Goal: Task Accomplishment & Management: Use online tool/utility

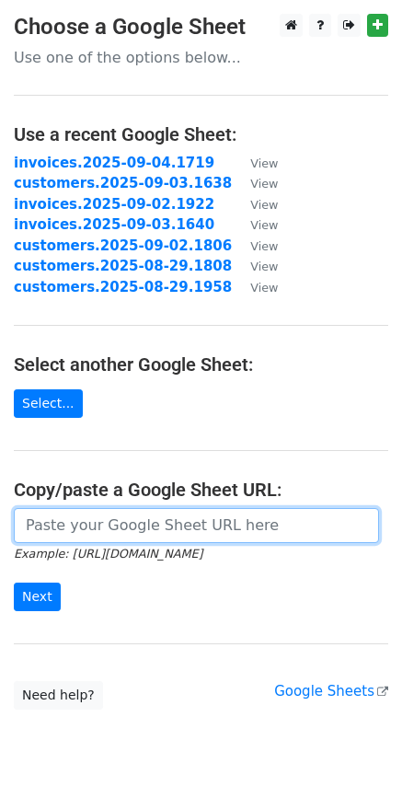
click at [201, 532] on input "url" at bounding box center [196, 525] width 365 height 35
paste input "[URL][DOMAIN_NAME]"
type input "[URL][DOMAIN_NAME]"
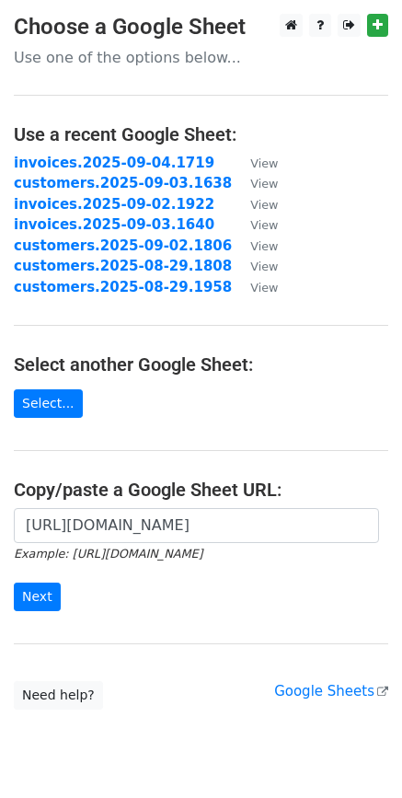
scroll to position [0, 0]
click at [46, 597] on input "Next" at bounding box center [37, 597] width 47 height 29
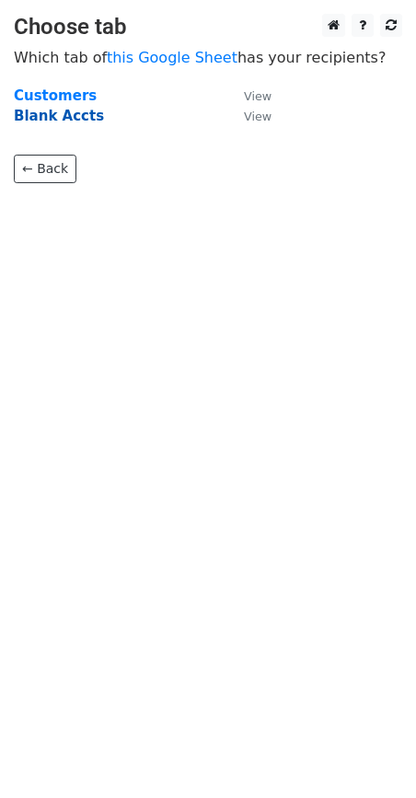
click at [52, 122] on strong "Blank Accts" at bounding box center [59, 116] width 90 height 17
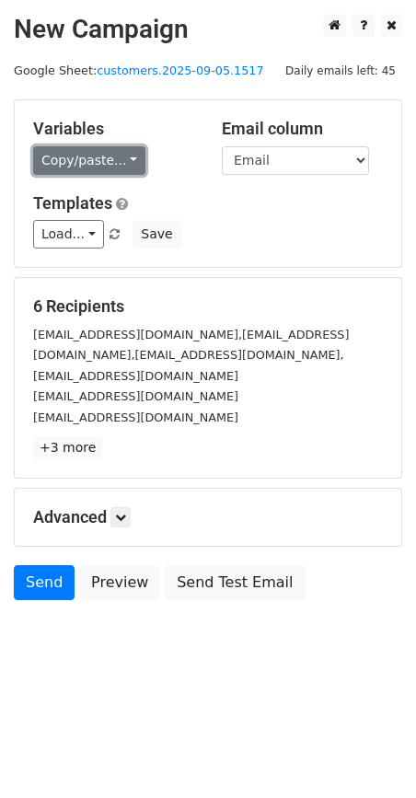
click at [122, 151] on link "Copy/paste..." at bounding box center [89, 160] width 112 height 29
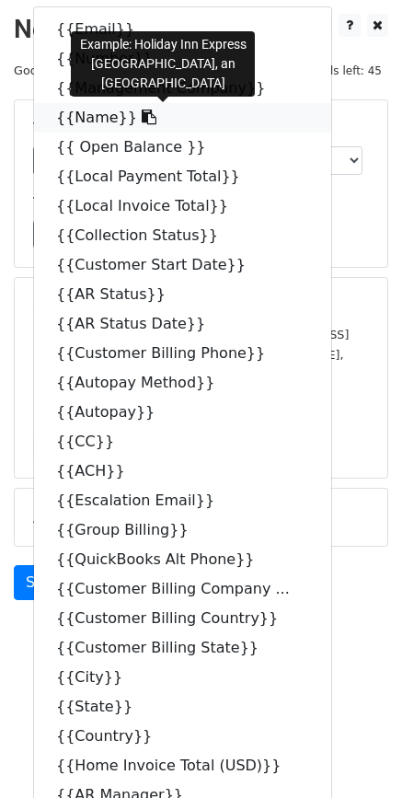
click at [142, 119] on icon at bounding box center [149, 117] width 15 height 15
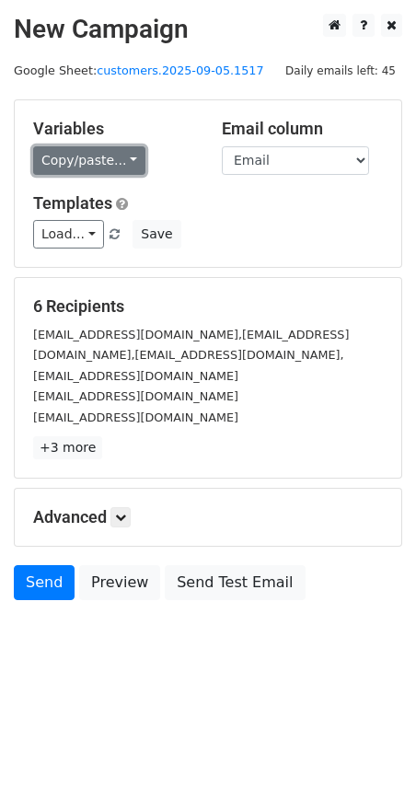
click at [120, 164] on link "Copy/paste..." at bounding box center [89, 160] width 112 height 29
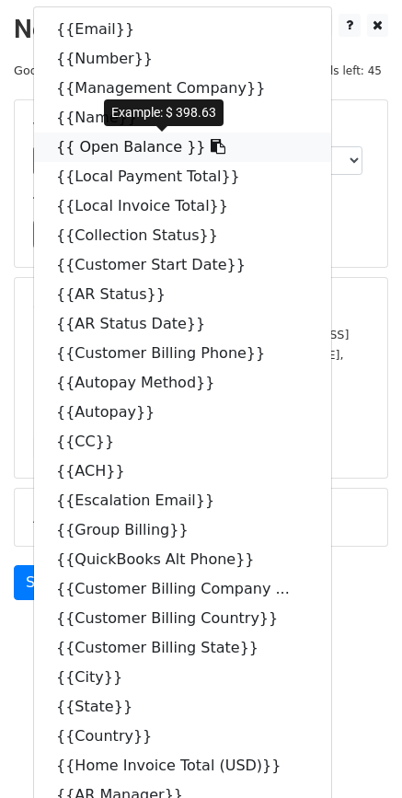
click at [211, 145] on icon at bounding box center [218, 146] width 15 height 15
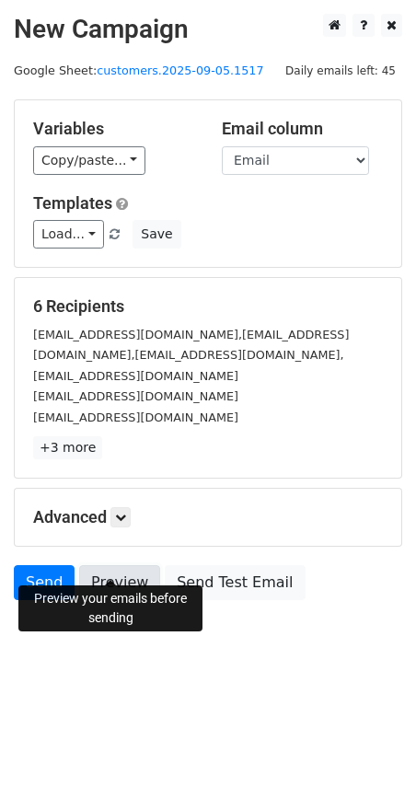
click at [115, 565] on link "Preview" at bounding box center [119, 582] width 81 height 35
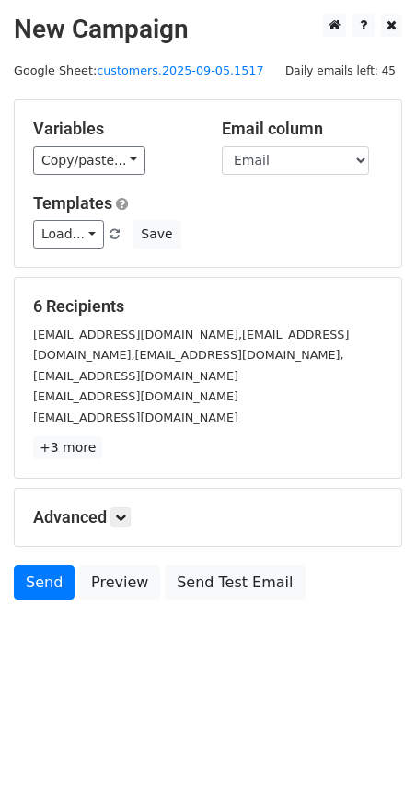
click at [75, 507] on h5 "Advanced" at bounding box center [208, 517] width 350 height 20
click at [122, 512] on icon at bounding box center [120, 517] width 11 height 11
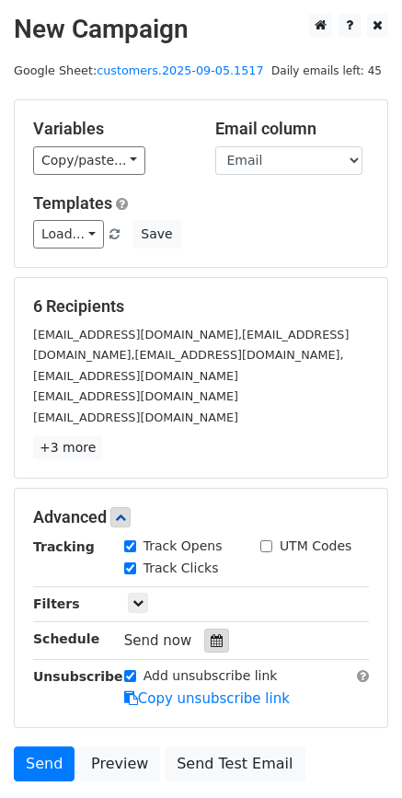
click at [204, 629] on div at bounding box center [216, 641] width 25 height 24
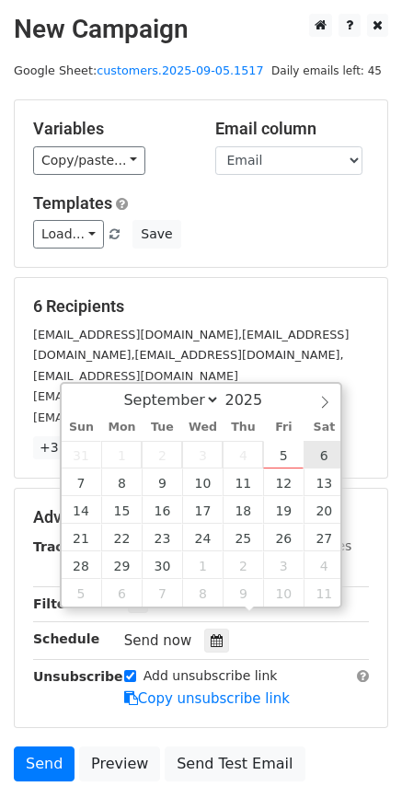
type input "2025-09-06 12:00"
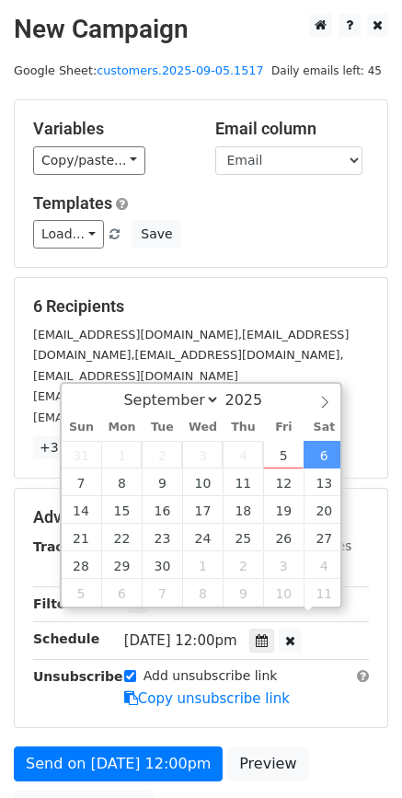
scroll to position [1, 0]
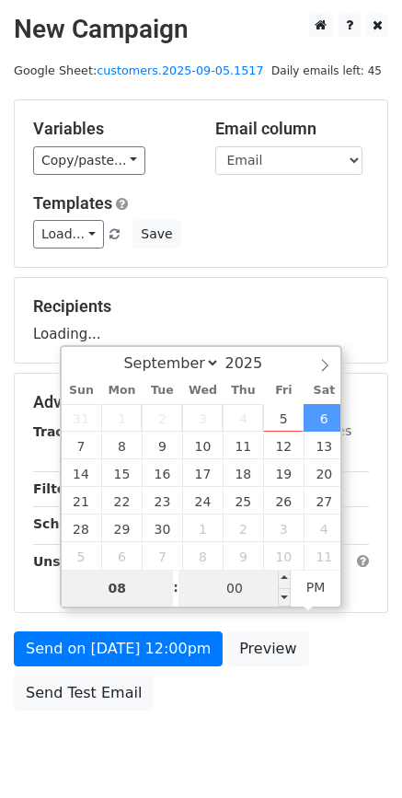
type input "08"
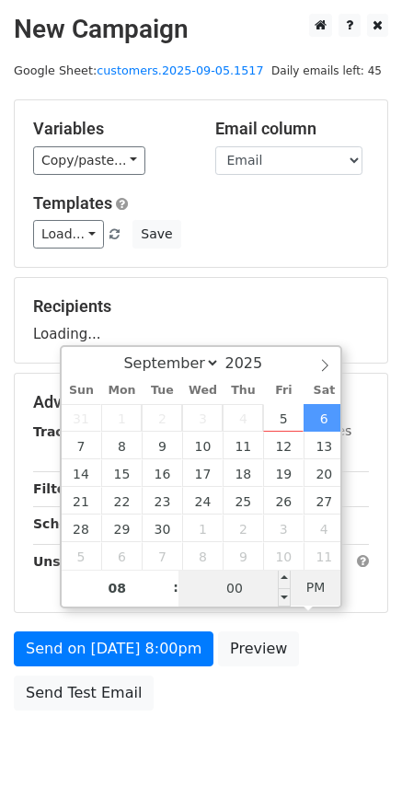
type input "2025-09-06 08:00"
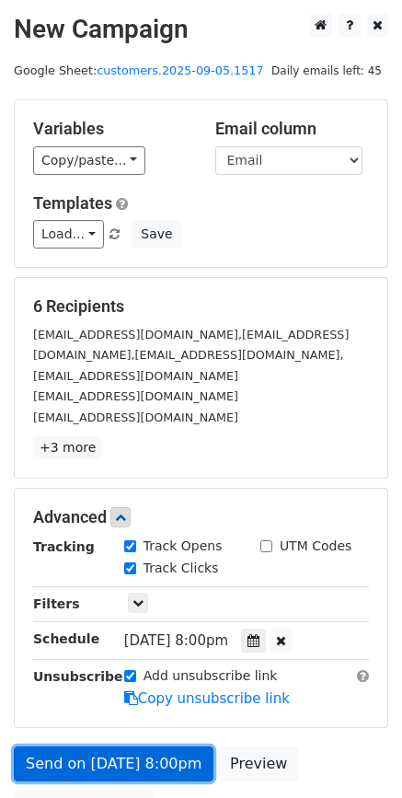
click at [128, 747] on link "Send on Sep 6 at 8:00pm" at bounding box center [114, 764] width 200 height 35
